Goal: Information Seeking & Learning: Check status

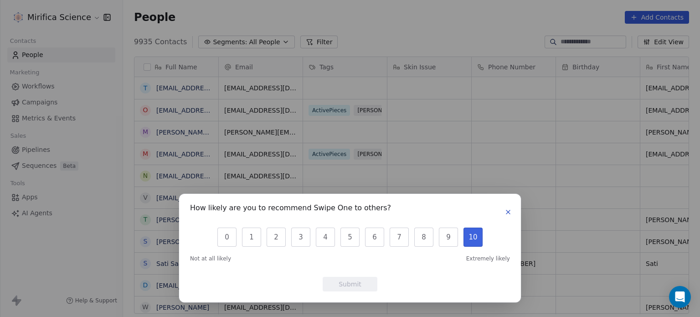
scroll to position [272, 570]
click at [508, 215] on icon "button" at bounding box center [507, 211] width 7 height 7
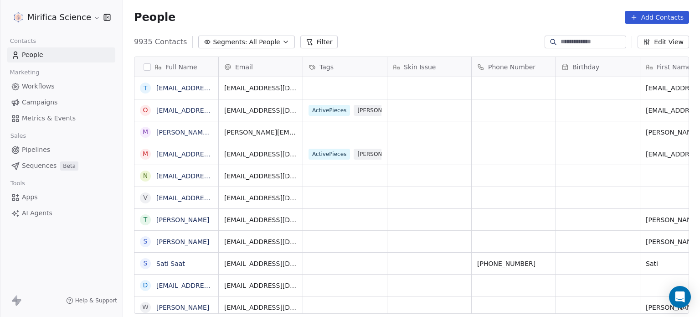
click at [50, 103] on span "Campaigns" at bounding box center [40, 103] width 36 height 10
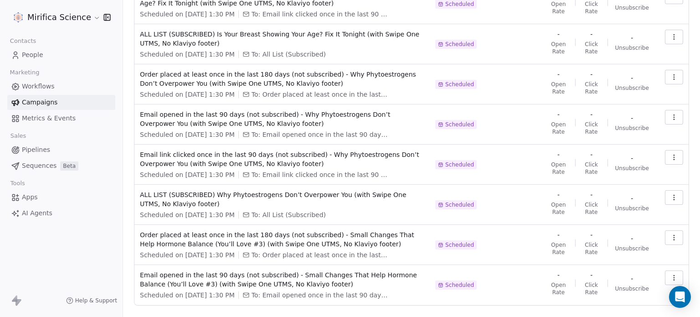
scroll to position [200, 0]
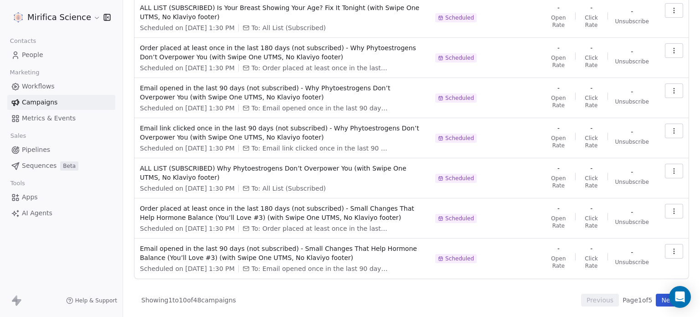
click at [658, 301] on button "Next" at bounding box center [669, 299] width 26 height 13
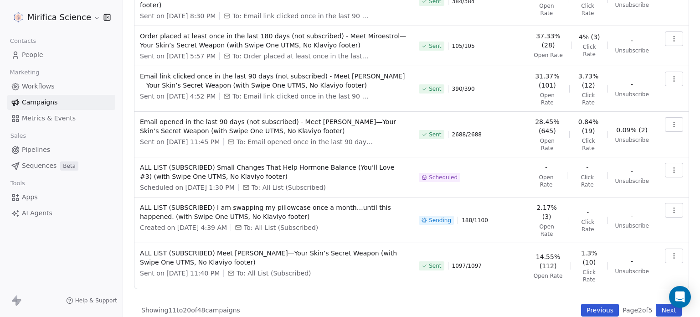
scroll to position [238, 0]
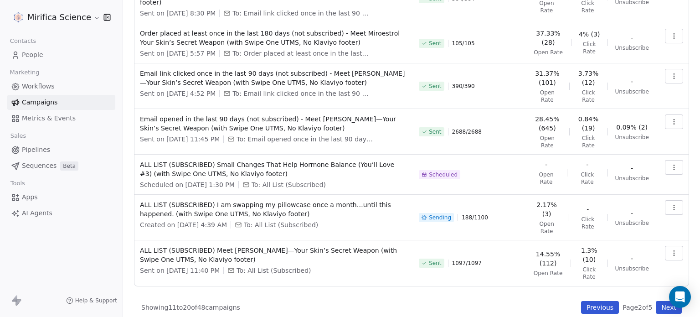
click at [663, 301] on button "Next" at bounding box center [669, 307] width 26 height 13
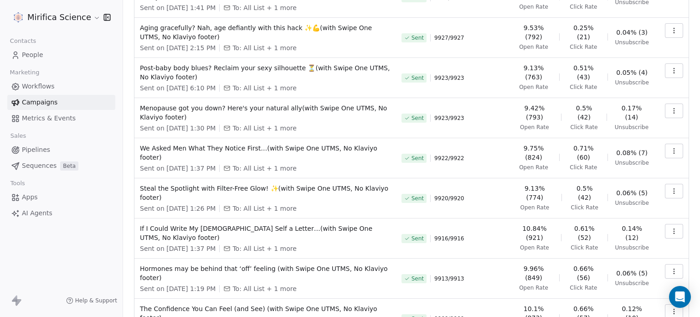
scroll to position [192, 0]
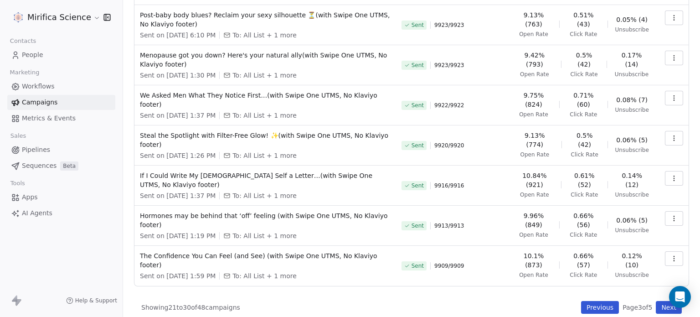
click at [583, 302] on button "Previous" at bounding box center [600, 307] width 38 height 13
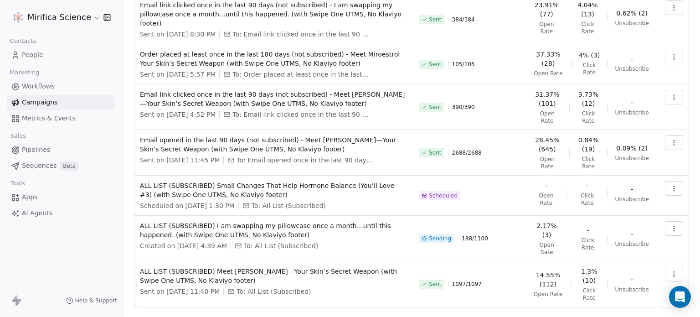
scroll to position [238, 0]
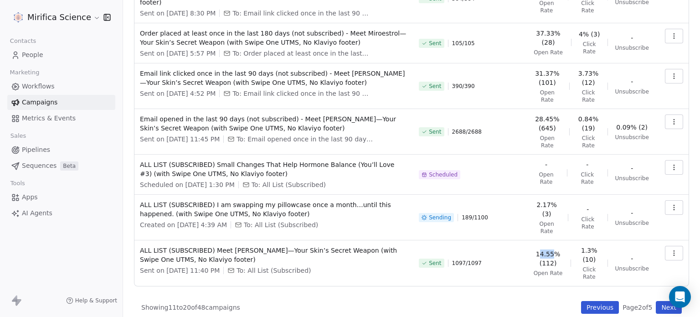
drag, startPoint x: 539, startPoint y: 243, endPoint x: 556, endPoint y: 245, distance: 16.5
click at [556, 249] on span "14.55% (112)" at bounding box center [548, 258] width 31 height 18
click at [524, 242] on td "Sent 1097 / 1097" at bounding box center [470, 263] width 114 height 46
drag, startPoint x: 533, startPoint y: 244, endPoint x: 561, endPoint y: 244, distance: 28.3
click at [561, 244] on td "14.55% (112) Open Rate 1.3% (10) Click Rate - Unsubscribe" at bounding box center [590, 263] width 127 height 46
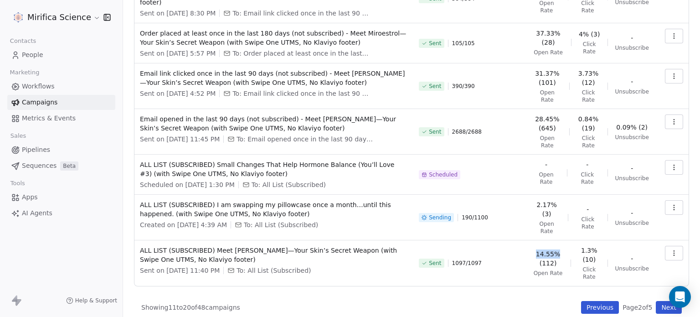
copy span "14.55%"
drag, startPoint x: 580, startPoint y: 241, endPoint x: 603, endPoint y: 241, distance: 23.7
click at [603, 246] on div "14.55% (112) Open Rate 1.3% (10) Click Rate - Unsubscribe" at bounding box center [591, 263] width 116 height 35
copy span "1.3%"
click at [656, 301] on button "Next" at bounding box center [669, 307] width 26 height 13
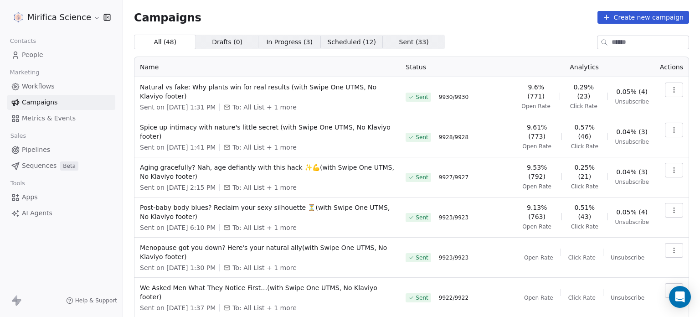
scroll to position [161, 0]
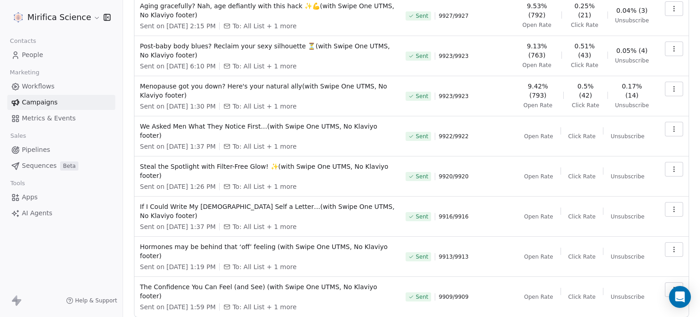
click at [584, 297] on div "All ( 48 ) All ( 48 ) Drafts ( 0 ) Drafts ( 0 ) In Progress ( 3 ) In Progress (…" at bounding box center [411, 108] width 555 height 471
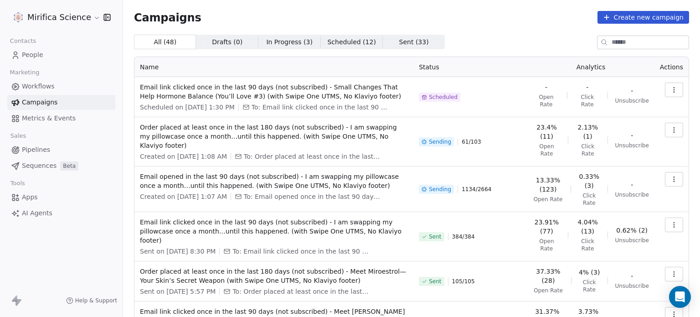
scroll to position [91, 0]
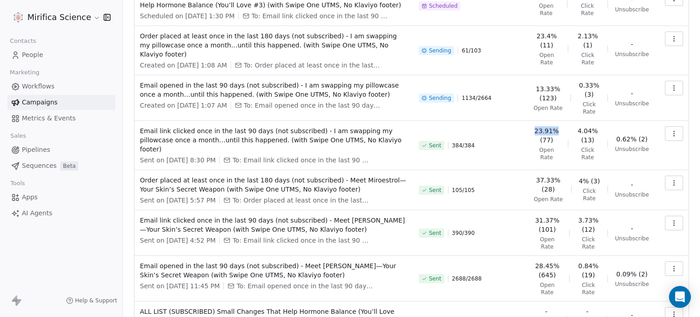
drag, startPoint x: 536, startPoint y: 122, endPoint x: 558, endPoint y: 128, distance: 22.8
click at [560, 127] on span "23.91% (77)" at bounding box center [547, 135] width 28 height 18
copy span "23.91%"
drag, startPoint x: 575, startPoint y: 124, endPoint x: 600, endPoint y: 130, distance: 24.9
click at [600, 130] on div "23.91% (77) Open Rate 4.04% (13) Click Rate 0.62% (2) Unsubscribe" at bounding box center [591, 143] width 116 height 35
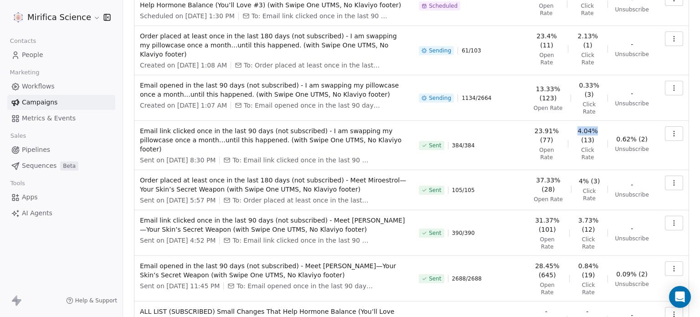
copy span "4.04%"
